Goal: Book appointment/travel/reservation

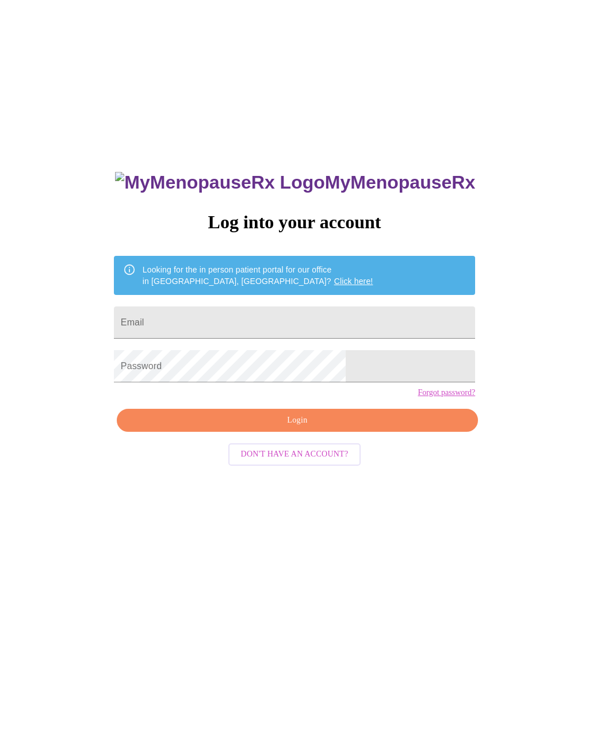
click at [378, 311] on input "Email" at bounding box center [294, 322] width 361 height 32
type input "P"
type input "rtmiller90"
click at [325, 462] on span "Don't have an account?" at bounding box center [295, 454] width 108 height 14
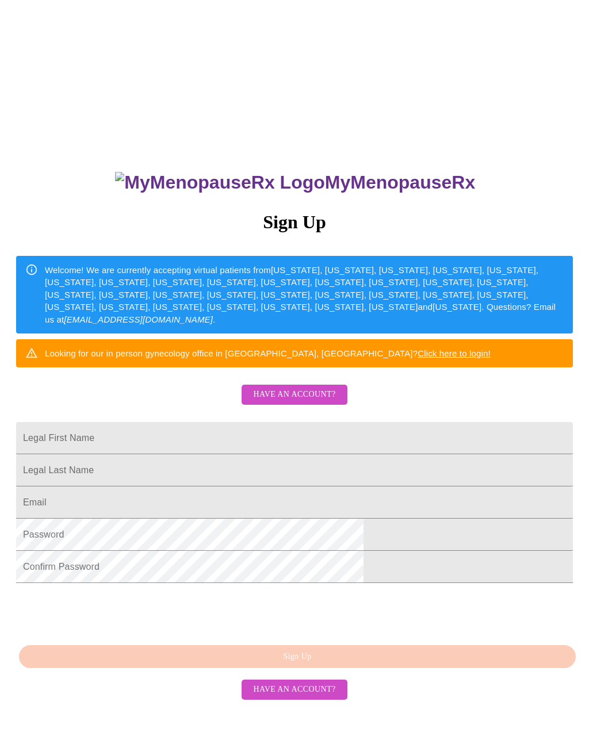
click at [425, 448] on input "Legal First Name" at bounding box center [294, 438] width 556 height 32
type input "Patricia"
click at [153, 454] on input "Legal First Name" at bounding box center [294, 438] width 556 height 32
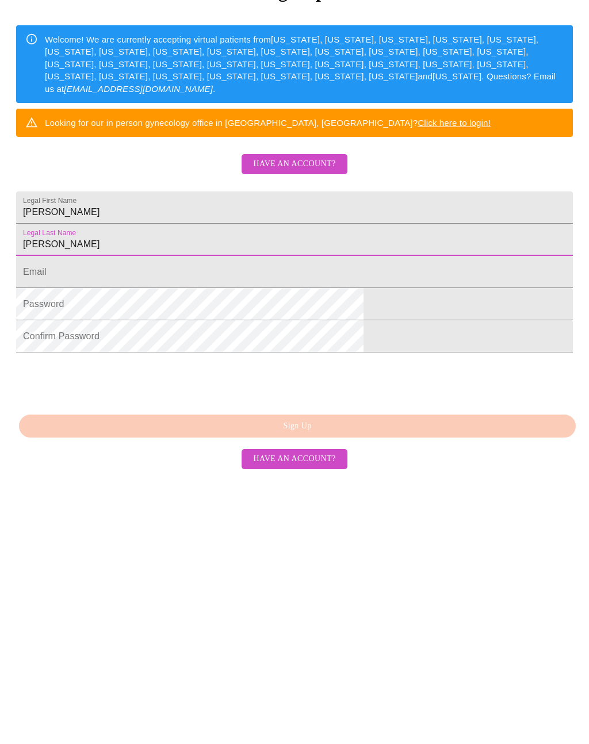
type input "Miller"
click at [389, 486] on input "Legal First Name" at bounding box center [294, 502] width 556 height 32
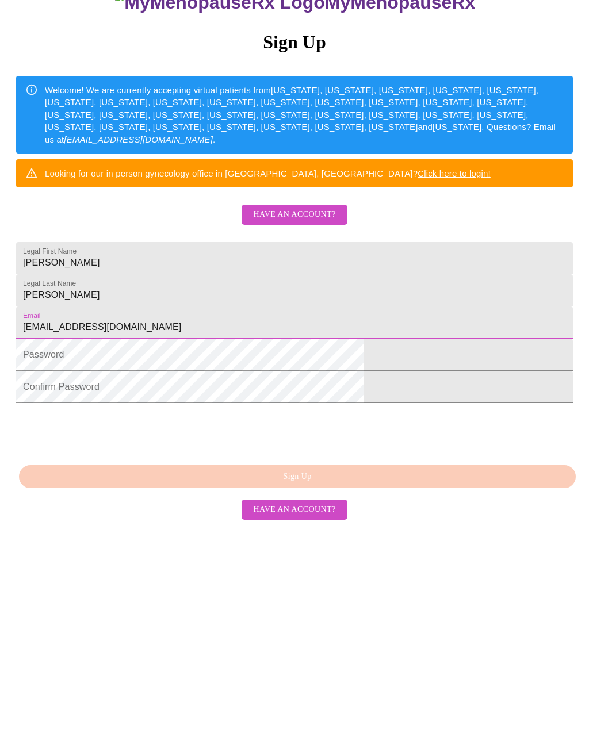
type input "rtmiller90@comcast.net"
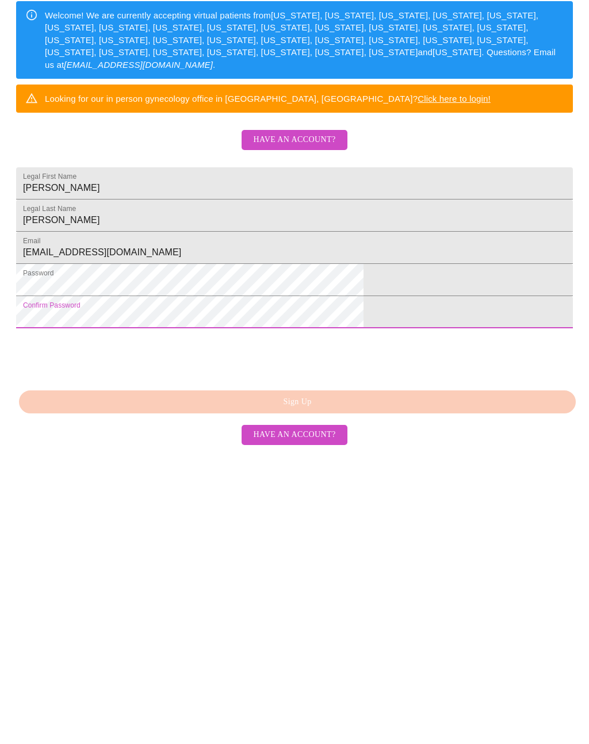
scroll to position [23, 0]
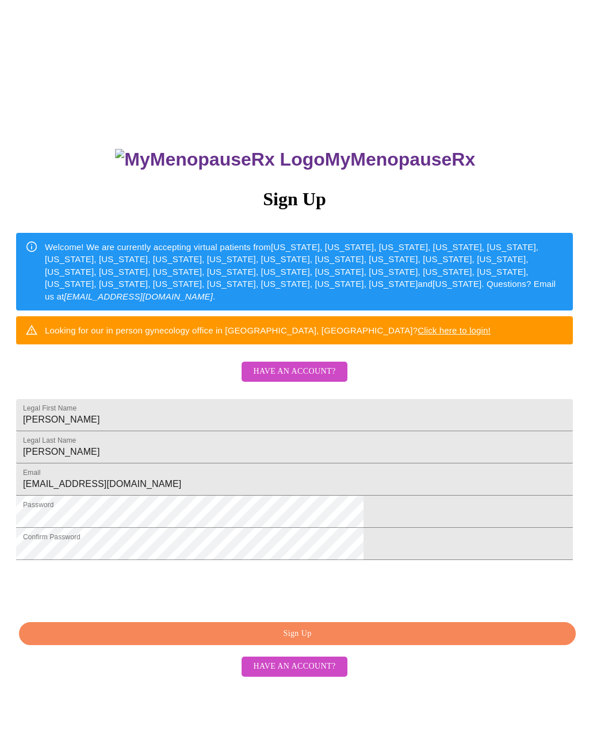
click at [416, 641] on span "Sign Up" at bounding box center [297, 634] width 530 height 14
click at [320, 674] on span "Have an account?" at bounding box center [294, 666] width 82 height 14
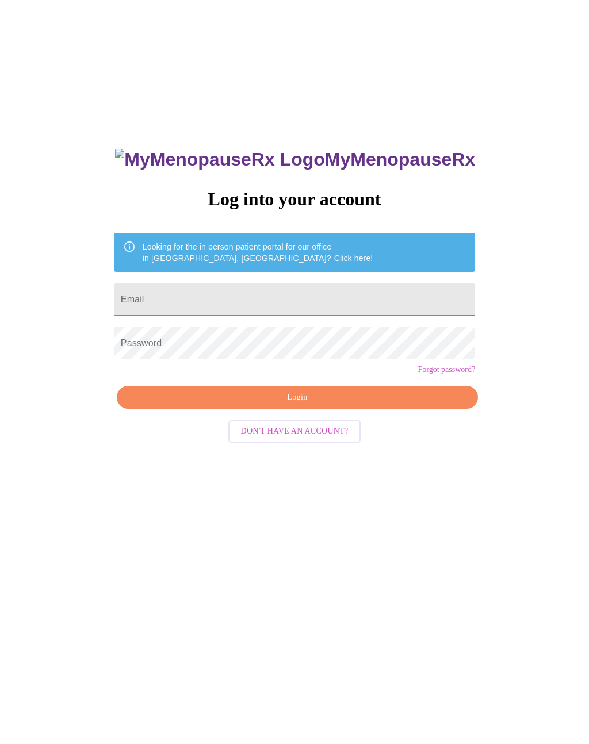
scroll to position [11, 0]
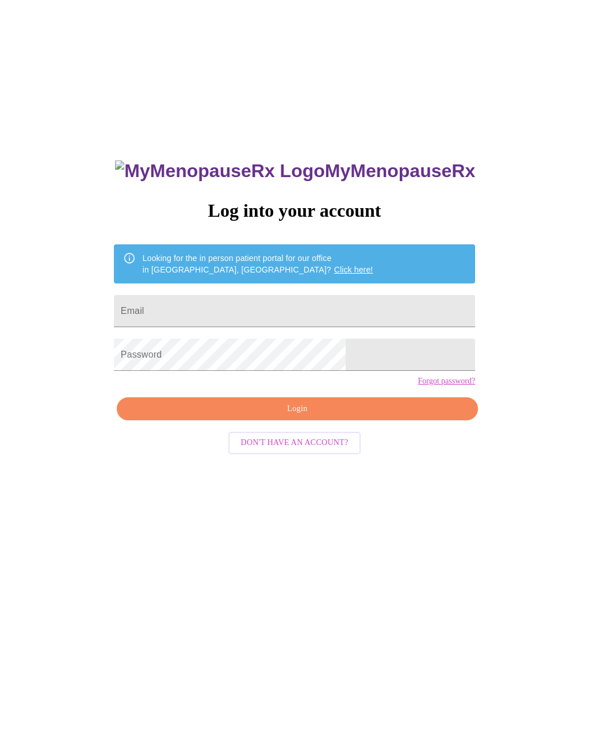
click at [370, 313] on input "Email" at bounding box center [294, 311] width 361 height 32
type input "rtmiller90@comcast.net"
click at [417, 386] on link "Forgot password?" at bounding box center [445, 381] width 57 height 9
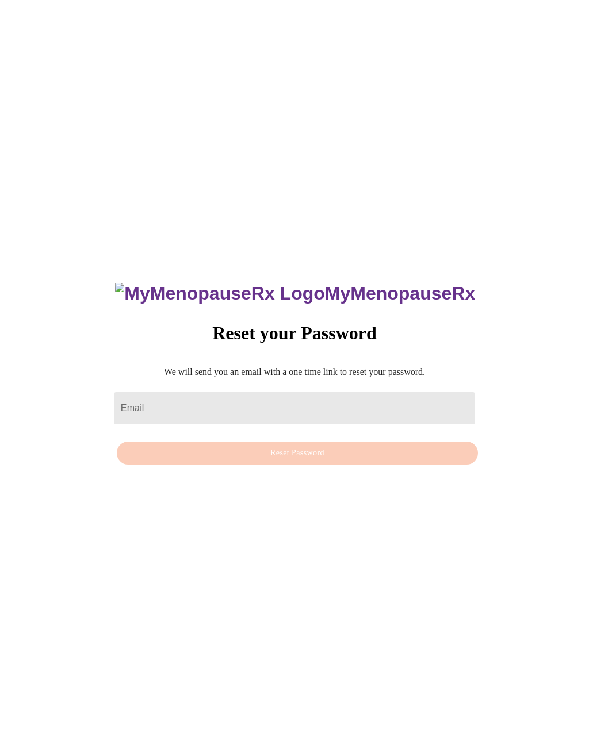
click at [386, 404] on input "Email" at bounding box center [294, 408] width 361 height 32
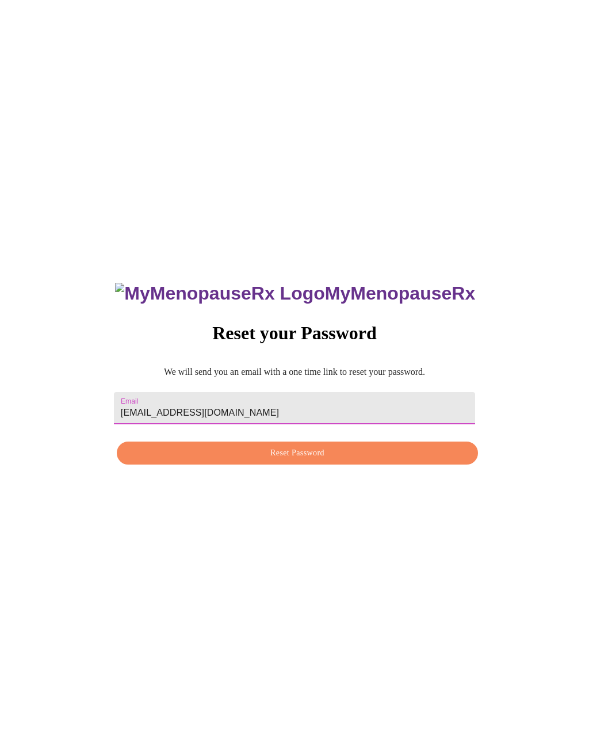
type input "rtmiller90@comcast.net"
click at [398, 453] on span "Reset Password" at bounding box center [297, 453] width 335 height 14
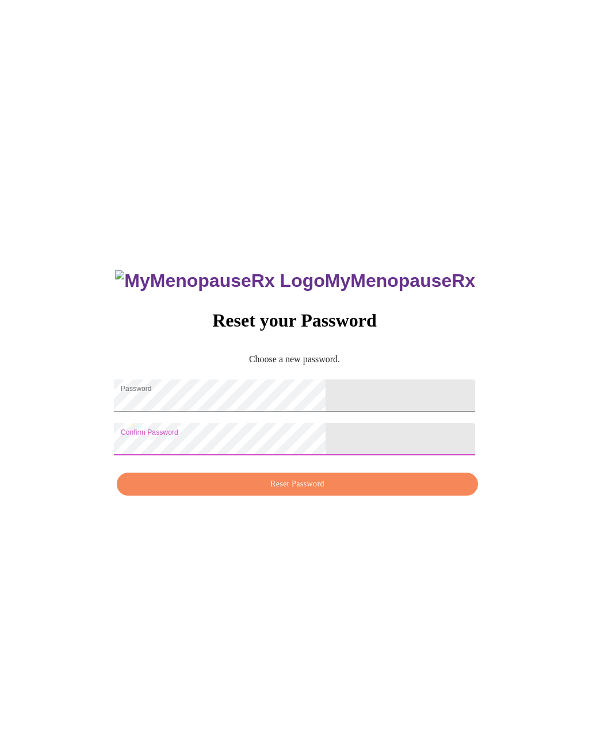
click at [368, 492] on span "Reset Password" at bounding box center [297, 484] width 335 height 14
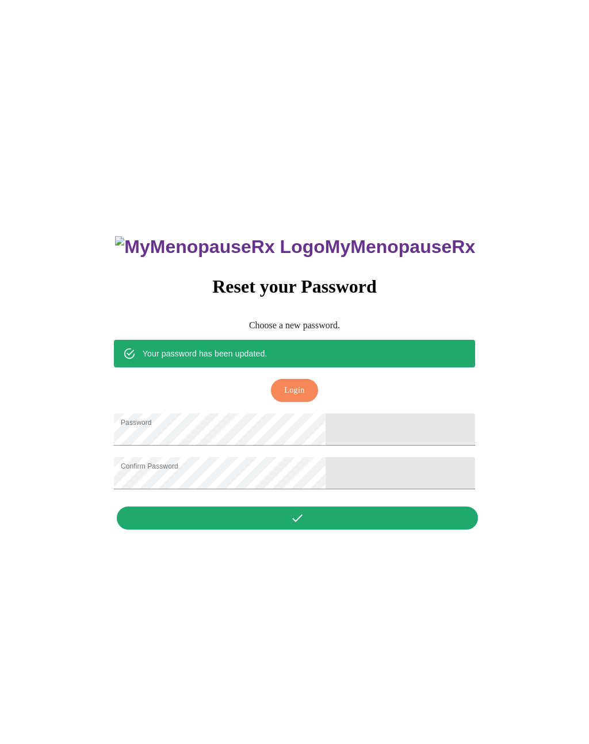
click at [305, 379] on button "Login" at bounding box center [294, 391] width 47 height 24
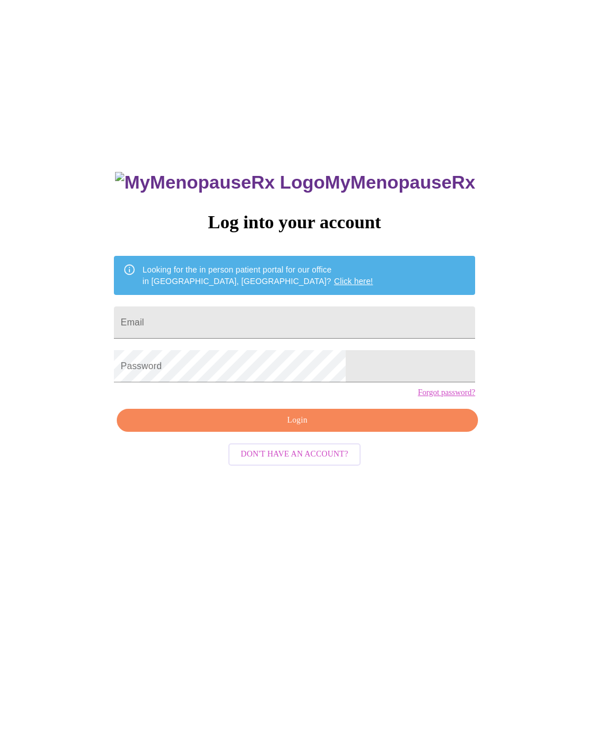
click at [350, 317] on input "Email" at bounding box center [294, 322] width 361 height 32
type input "rtmiller90@comcast.net"
click at [381, 428] on span "Login" at bounding box center [297, 420] width 335 height 14
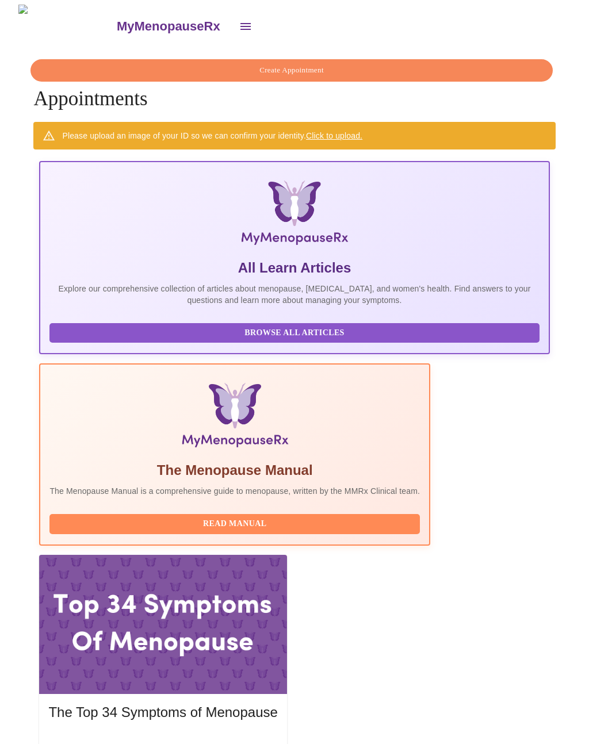
click at [239, 26] on icon "open drawer" at bounding box center [246, 27] width 14 height 14
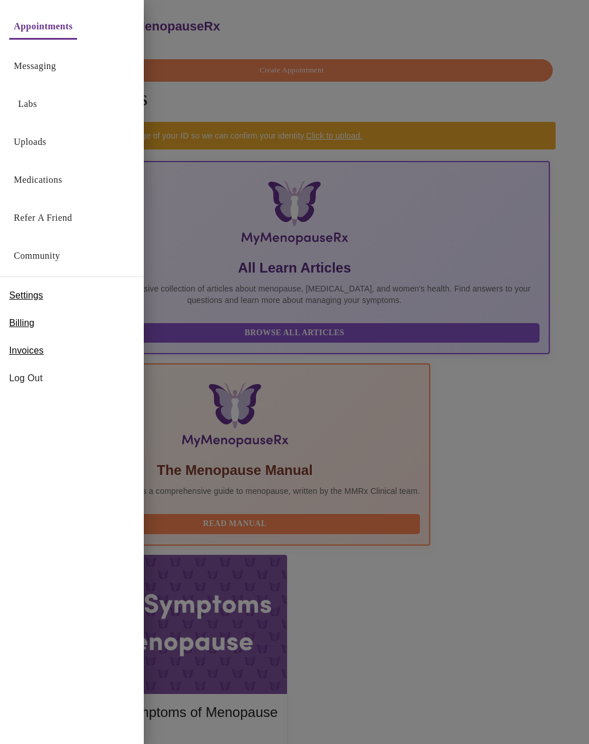
click at [56, 68] on link "Messaging" at bounding box center [35, 66] width 42 height 16
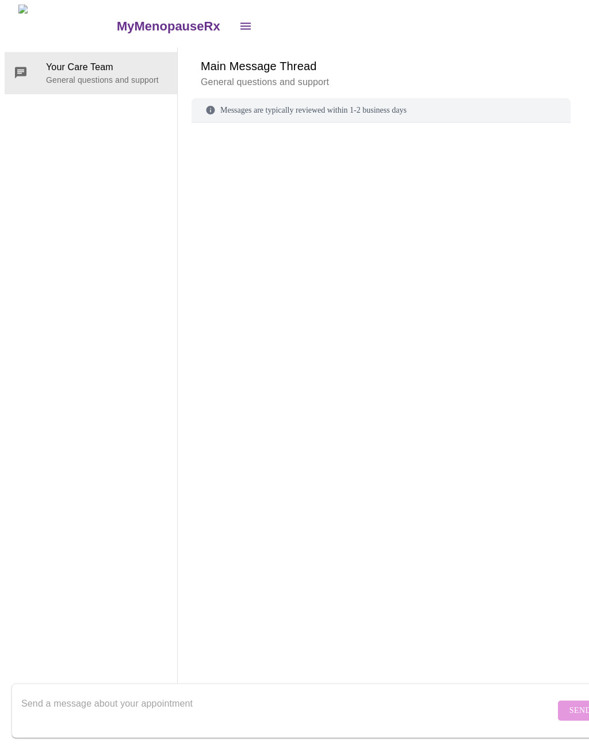
scroll to position [43, 0]
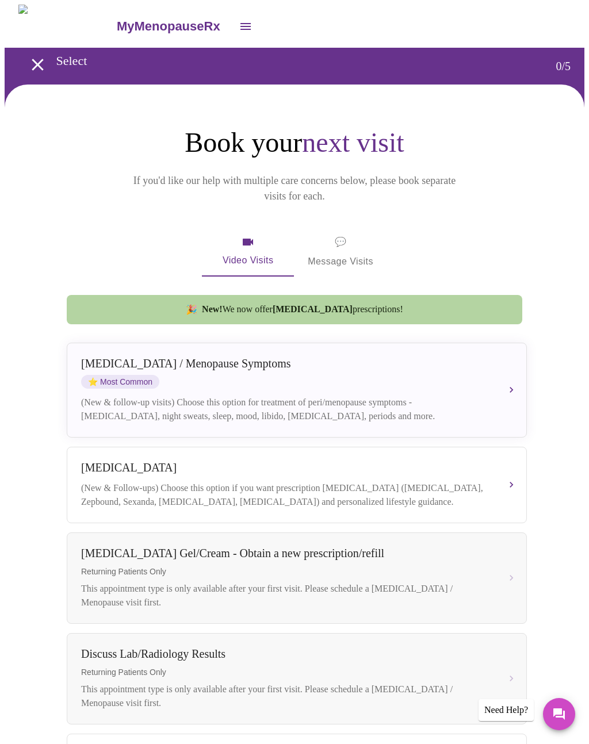
click at [329, 234] on span "💬 Message Visits" at bounding box center [341, 252] width 66 height 36
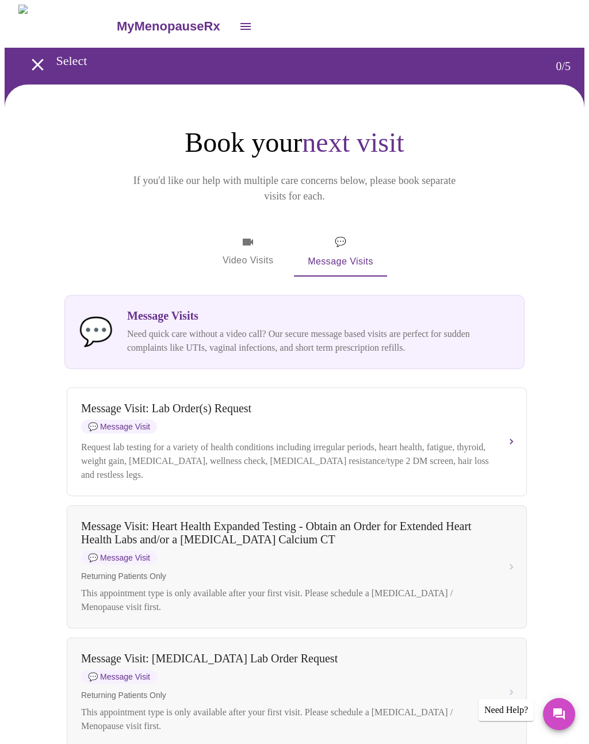
click at [256, 235] on span "Video Visits" at bounding box center [248, 251] width 64 height 33
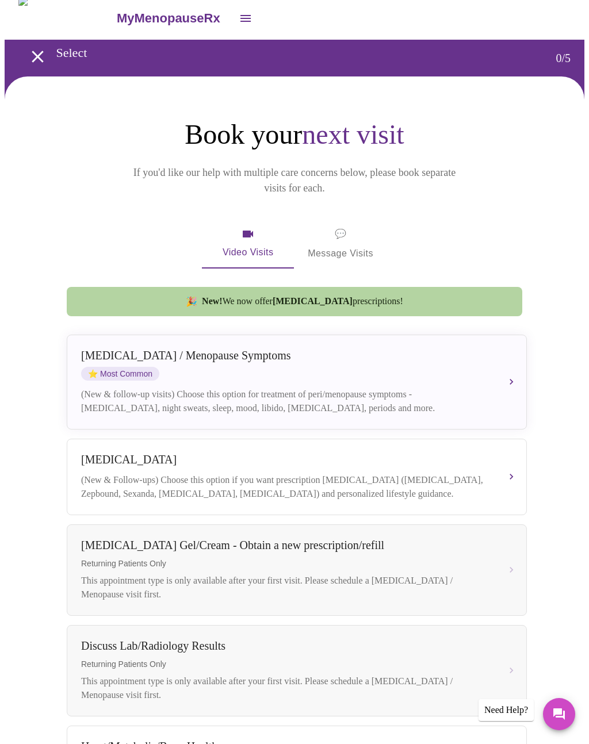
click at [133, 335] on button "[MEDICAL_DATA] / Menopause Symptoms ⭐ Most Common (New & follow-up visits) Choo…" at bounding box center [297, 382] width 460 height 95
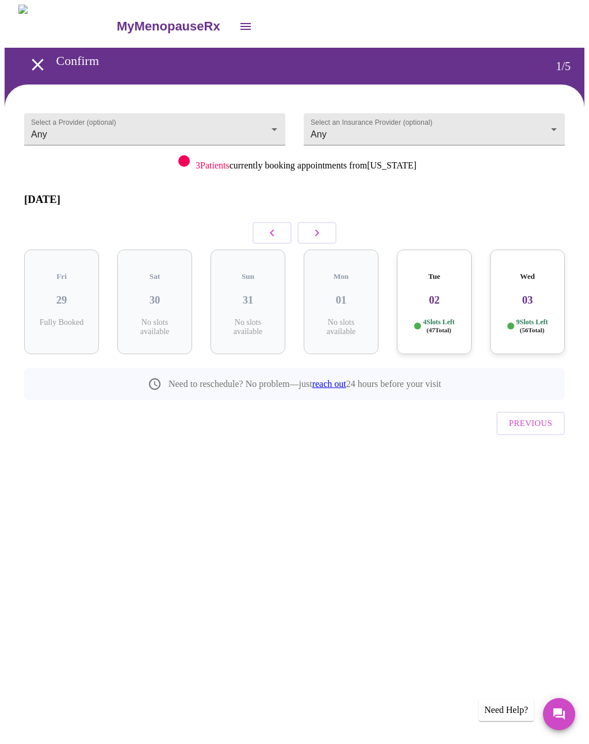
click at [321, 231] on button "button" at bounding box center [316, 233] width 39 height 22
click at [317, 229] on icon "button" at bounding box center [317, 232] width 4 height 7
click at [71, 118] on body "MyMenopauseRx Confirm 1 / 5 Select a Provider (optional) Any Any Select an Insu…" at bounding box center [294, 249] width 579 height 488
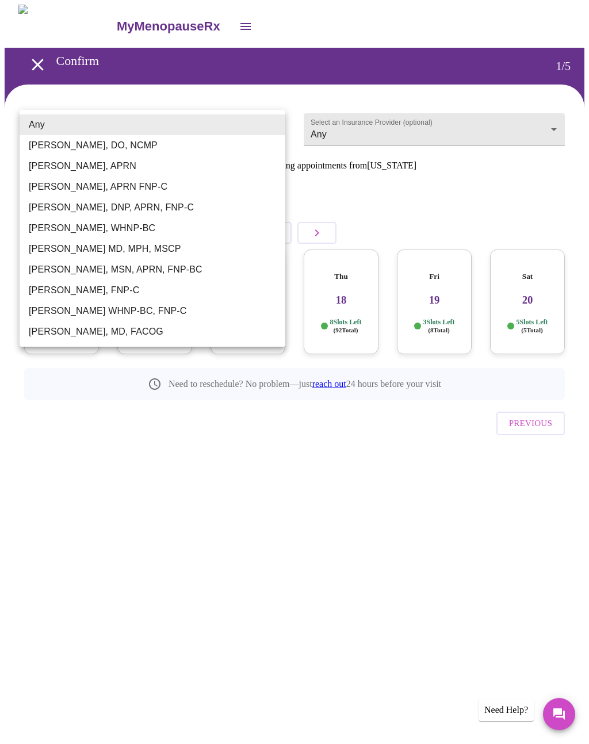
click at [62, 268] on li "[PERSON_NAME], MSN, APRN, FNP-BC" at bounding box center [153, 269] width 266 height 21
type input "[PERSON_NAME], MSN, APRN, FNP-BC"
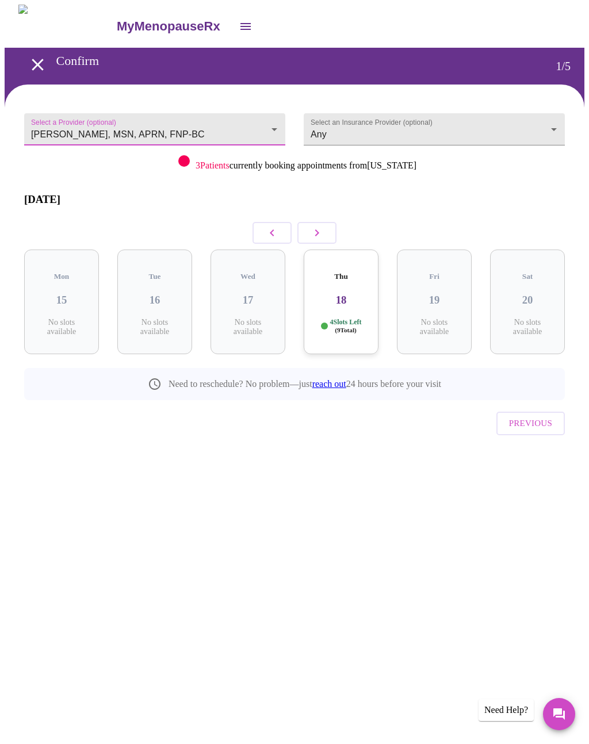
click at [525, 133] on body "MyMenopauseRx Confirm 1 / 5 Select a Provider (optional) [PERSON_NAME], MSN, AP…" at bounding box center [294, 249] width 579 height 488
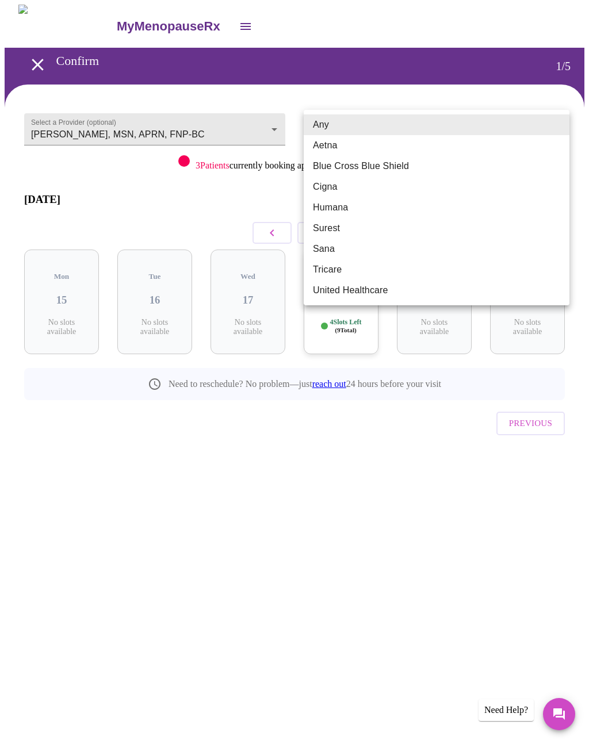
click at [424, 427] on div at bounding box center [294, 372] width 589 height 744
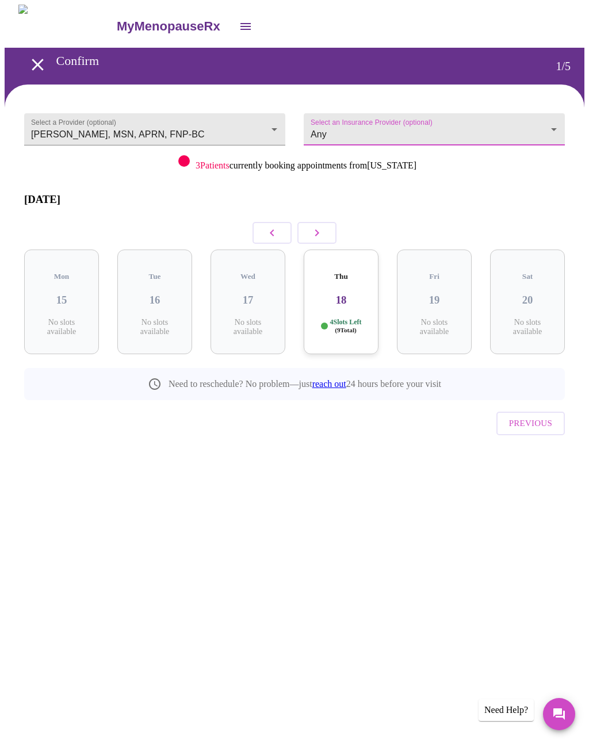
click at [508, 125] on body "MyMenopauseRx Confirm 1 / 5 Select a Provider (optional) [PERSON_NAME], MSN, AP…" at bounding box center [294, 249] width 579 height 488
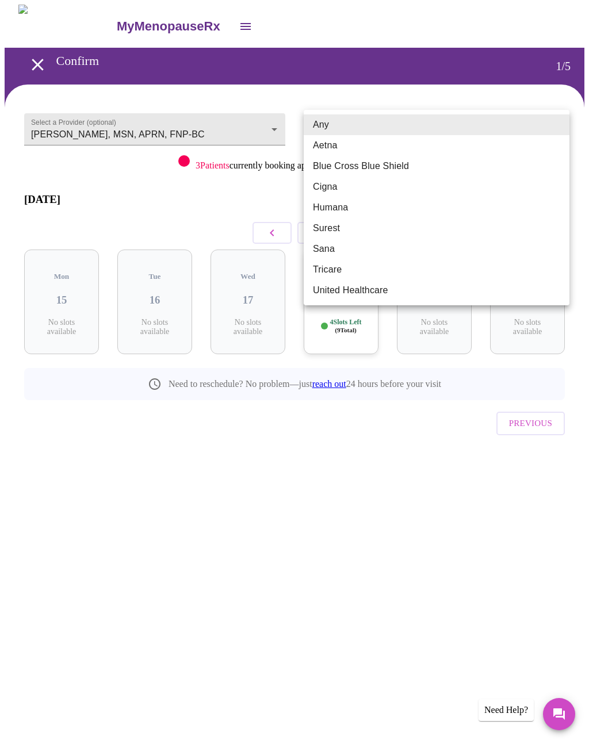
click at [356, 145] on li "Aetna" at bounding box center [437, 145] width 266 height 21
type input "Aetna"
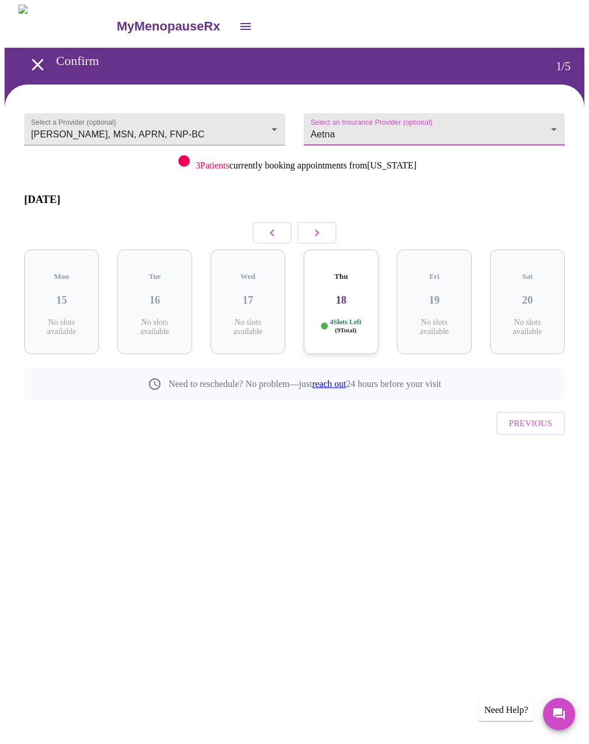
click at [329, 222] on button "button" at bounding box center [316, 233] width 39 height 22
click at [321, 226] on icon "button" at bounding box center [317, 233] width 14 height 14
click at [319, 222] on button "button" at bounding box center [316, 233] width 39 height 22
click at [320, 226] on icon "button" at bounding box center [317, 233] width 14 height 14
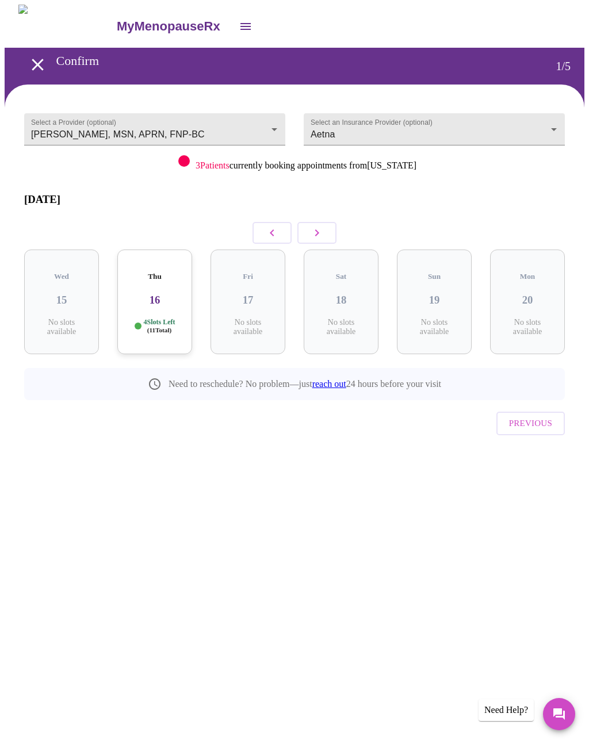
click at [312, 226] on icon "button" at bounding box center [317, 233] width 14 height 14
click at [308, 224] on button "button" at bounding box center [316, 233] width 39 height 22
click at [317, 226] on icon "button" at bounding box center [317, 233] width 14 height 14
click at [331, 222] on button "button" at bounding box center [316, 233] width 39 height 22
click at [321, 226] on icon "button" at bounding box center [317, 233] width 14 height 14
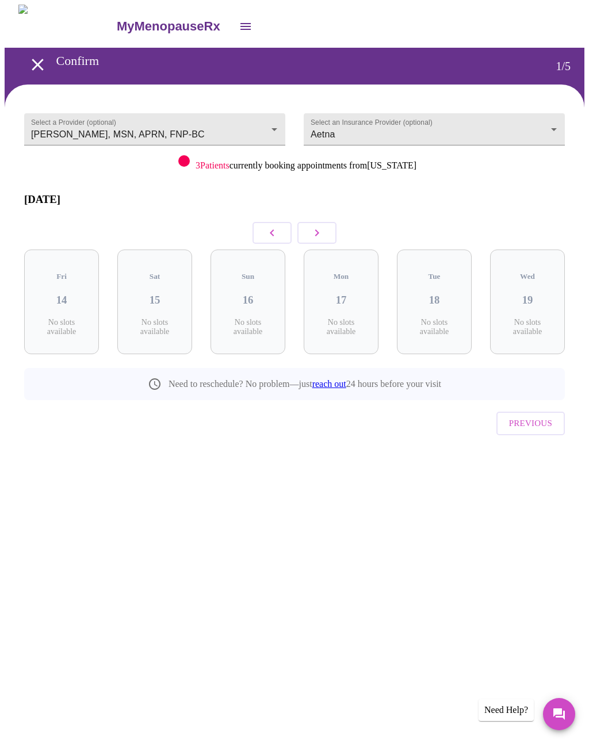
click at [321, 226] on icon "button" at bounding box center [317, 233] width 14 height 14
click at [46, 266] on div "Thu 20 5 Slots Left ( 16 Total)" at bounding box center [61, 301] width 75 height 105
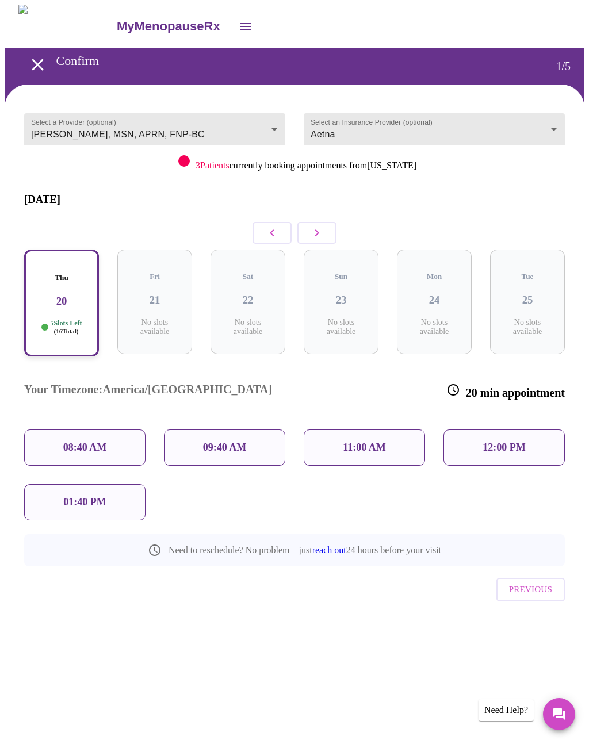
click at [271, 229] on icon "button" at bounding box center [272, 232] width 4 height 7
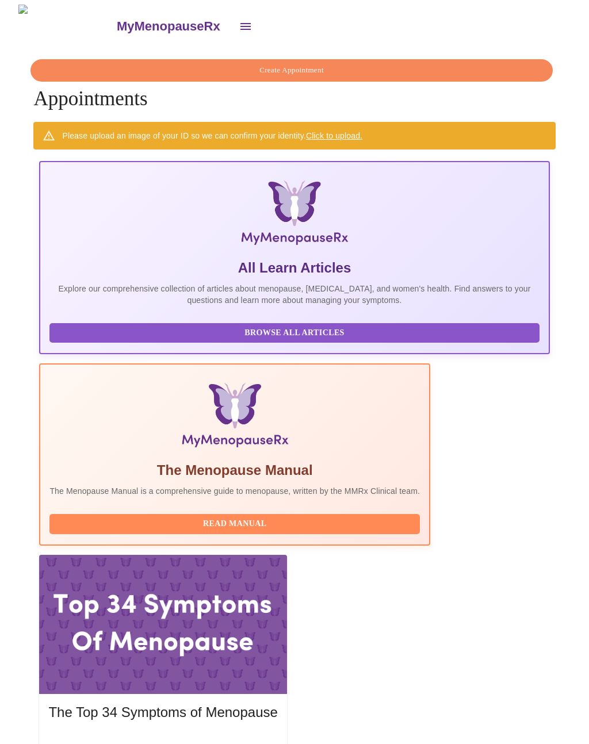
click at [67, 65] on span "Create Appointment" at bounding box center [291, 70] width 495 height 13
